Goal: Transaction & Acquisition: Purchase product/service

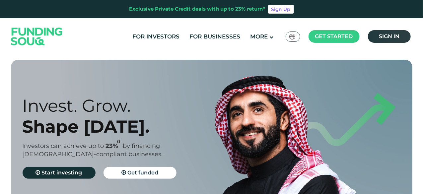
click at [395, 38] on span "Sign in" at bounding box center [389, 36] width 21 height 6
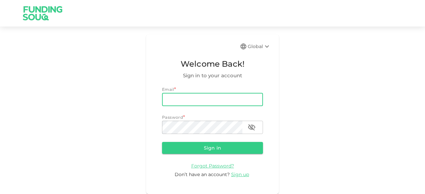
click at [172, 99] on input "email" at bounding box center [212, 99] width 101 height 13
type input "[EMAIL_ADDRESS][DOMAIN_NAME]"
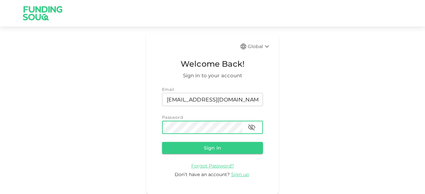
click at [162, 142] on button "Sign in" at bounding box center [212, 148] width 101 height 12
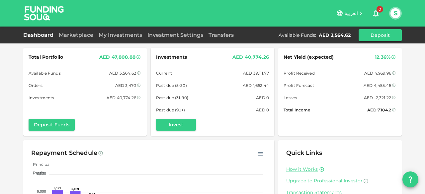
click at [354, 13] on span "العربية" at bounding box center [350, 13] width 13 height 6
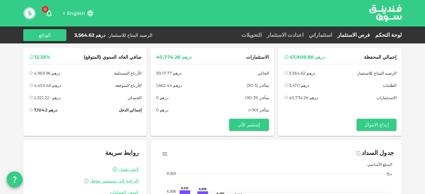
click at [368, 35] on link "فرص الاستثمار" at bounding box center [353, 35] width 38 height 6
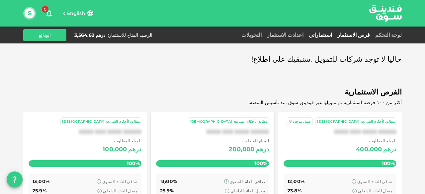
click at [334, 34] on link "استثماراتي" at bounding box center [320, 35] width 29 height 6
